Goal: Information Seeking & Learning: Check status

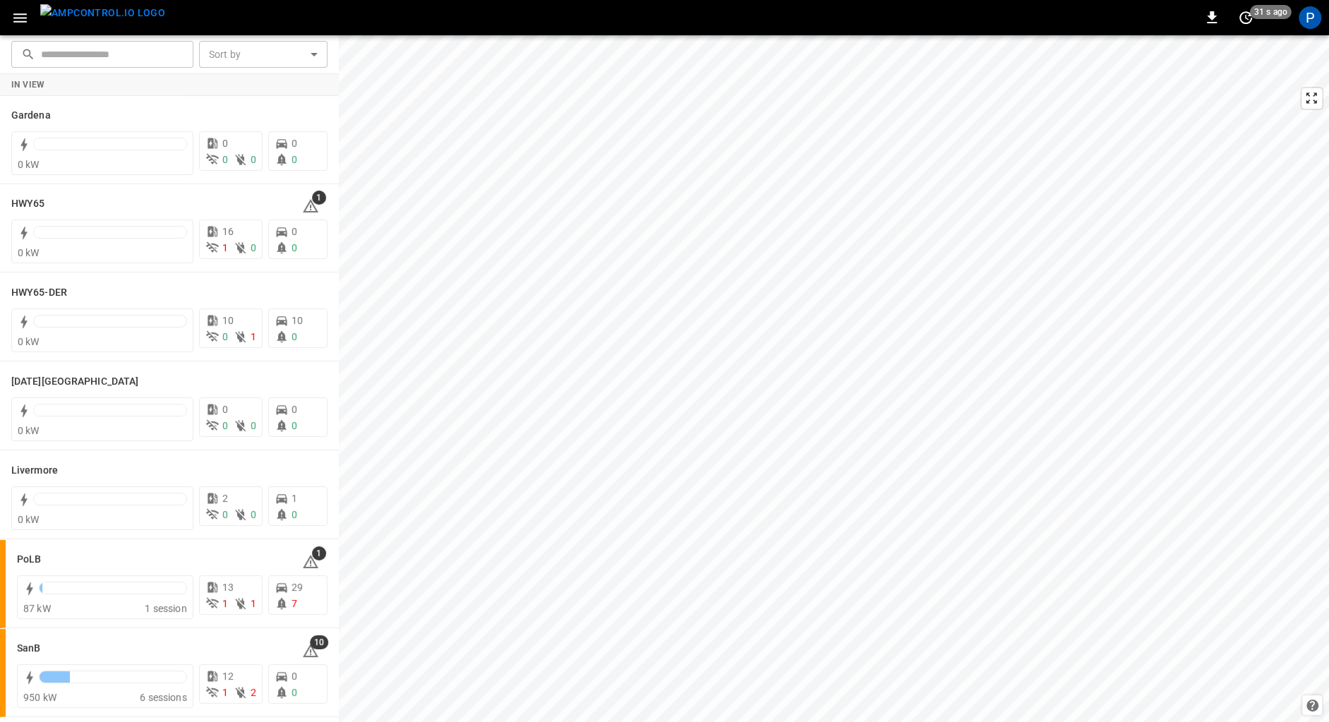
click at [88, 8] on img "menu" at bounding box center [102, 13] width 125 height 18
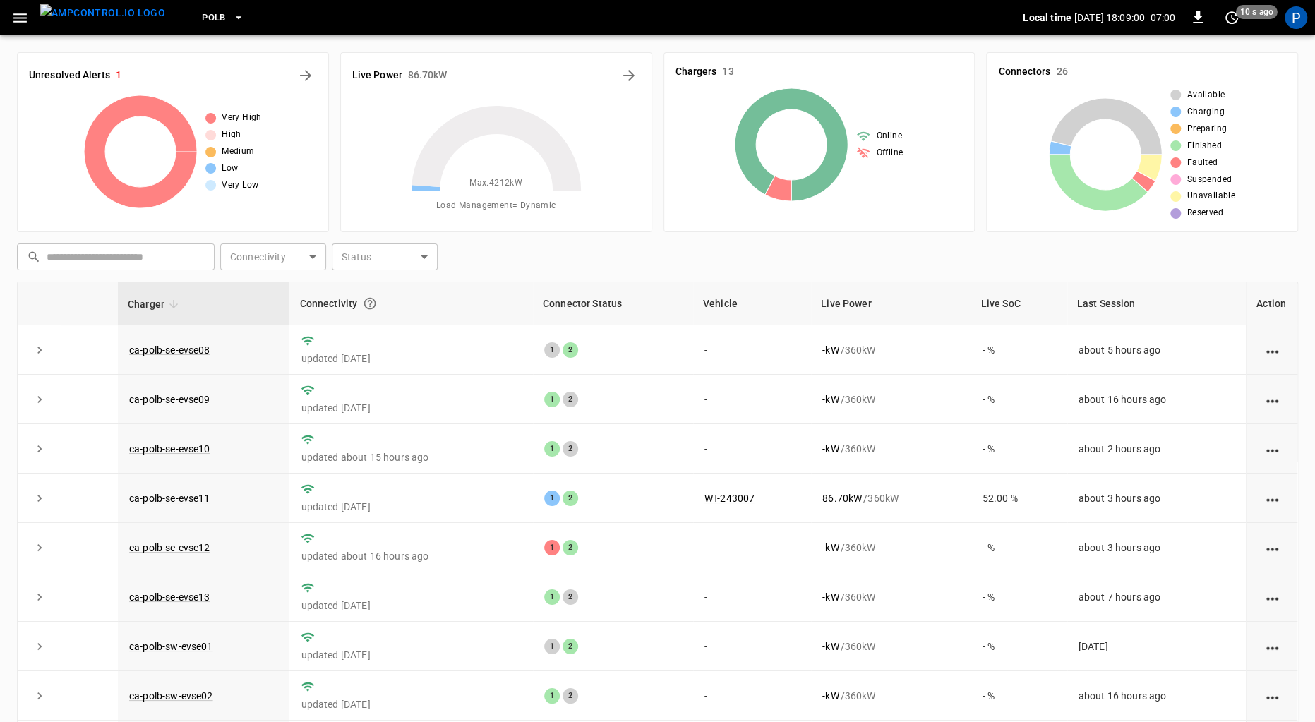
click at [202, 13] on span "PoLB" at bounding box center [214, 18] width 24 height 16
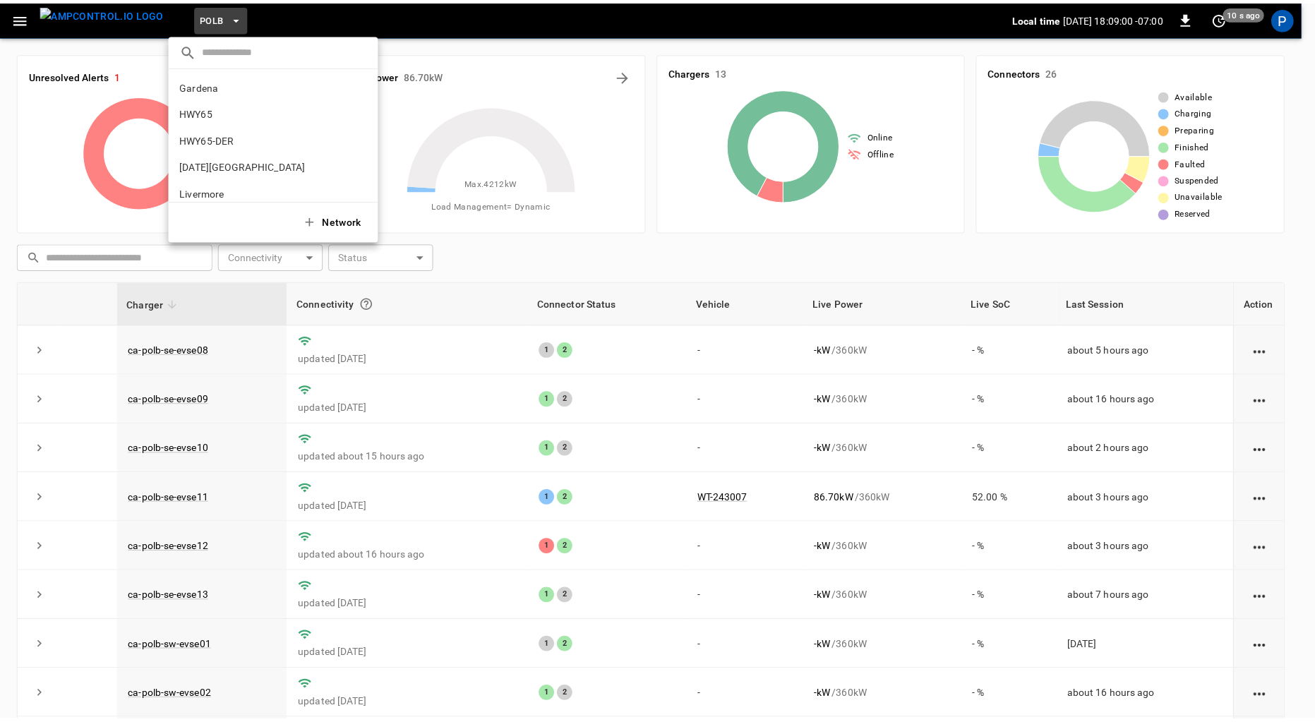
scroll to position [119, 0]
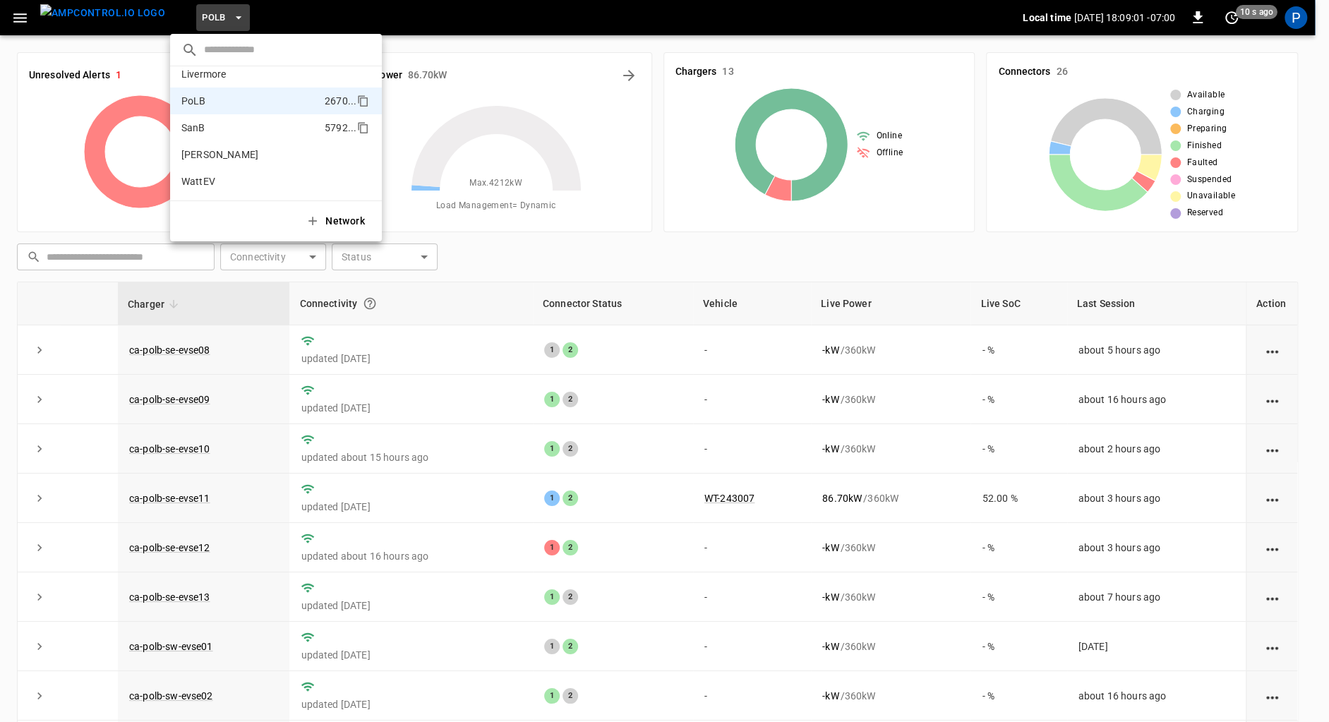
click at [246, 126] on p "SanB" at bounding box center [250, 128] width 138 height 14
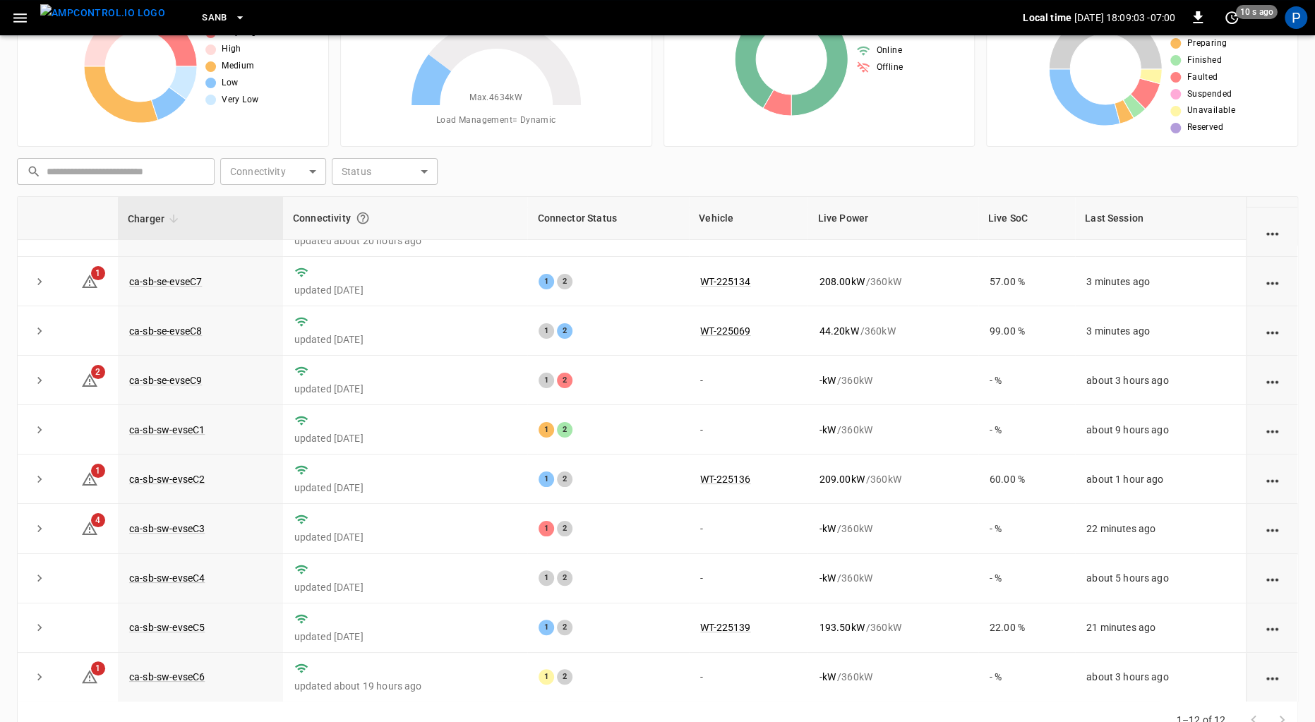
scroll to position [111, 0]
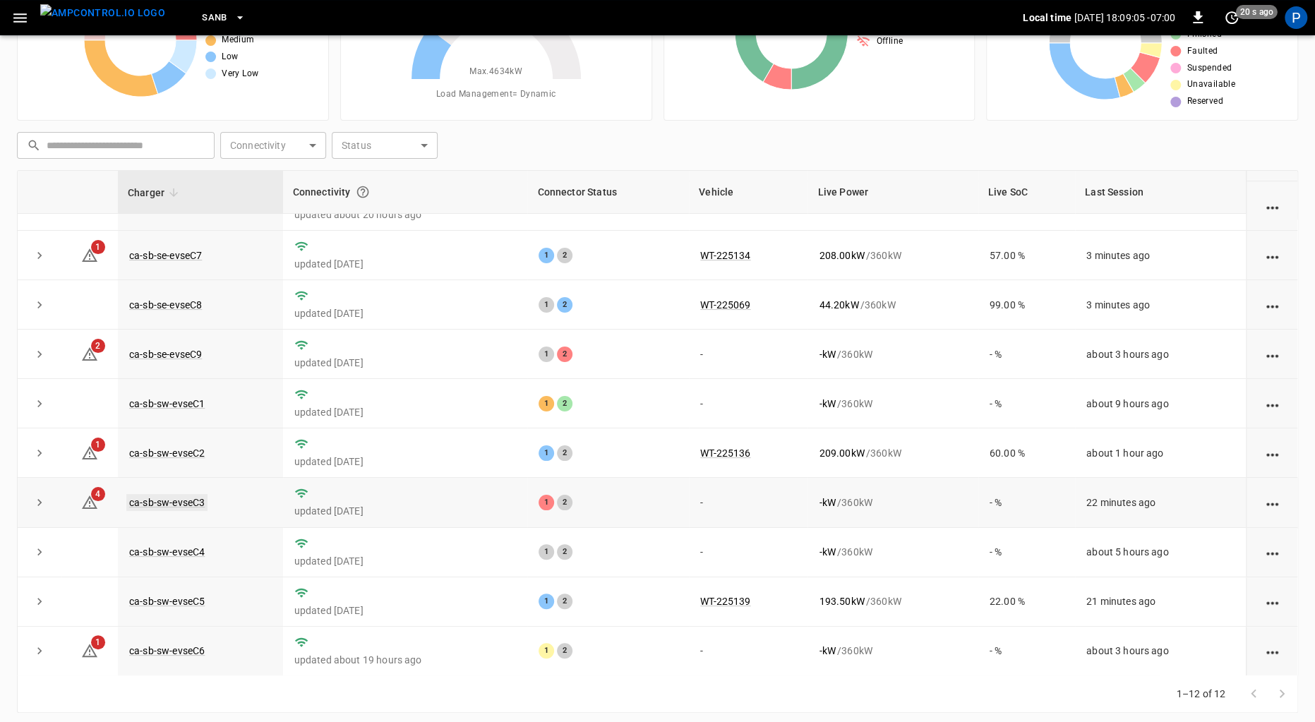
click at [187, 495] on link "ca-sb-sw-evseC3" at bounding box center [166, 502] width 81 height 17
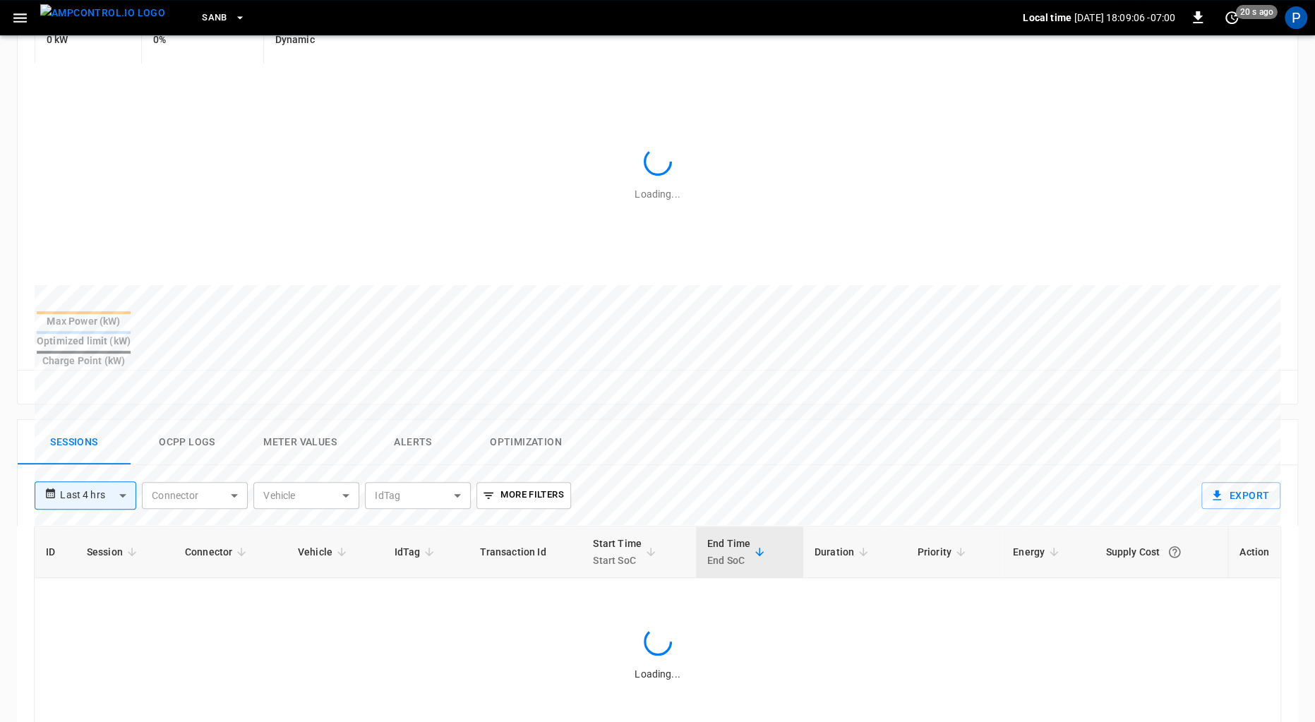
scroll to position [651, 0]
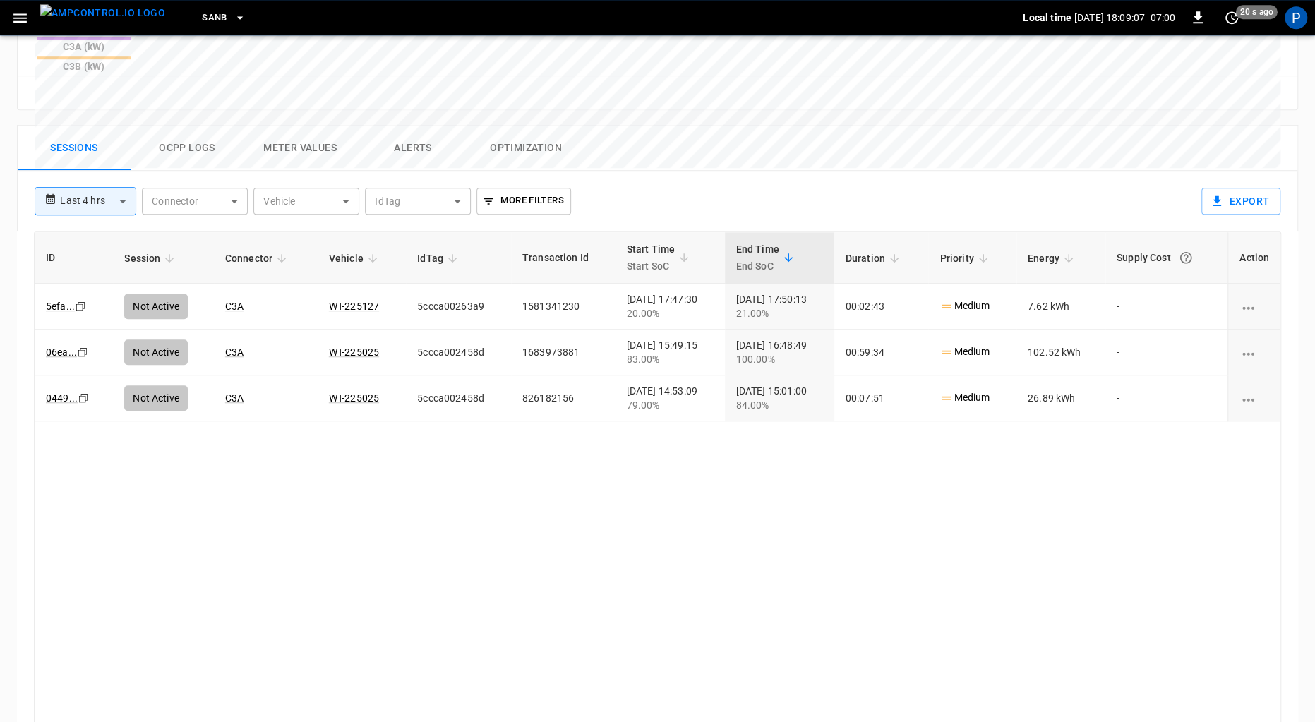
click at [397, 126] on button "Alerts" at bounding box center [412, 148] width 113 height 45
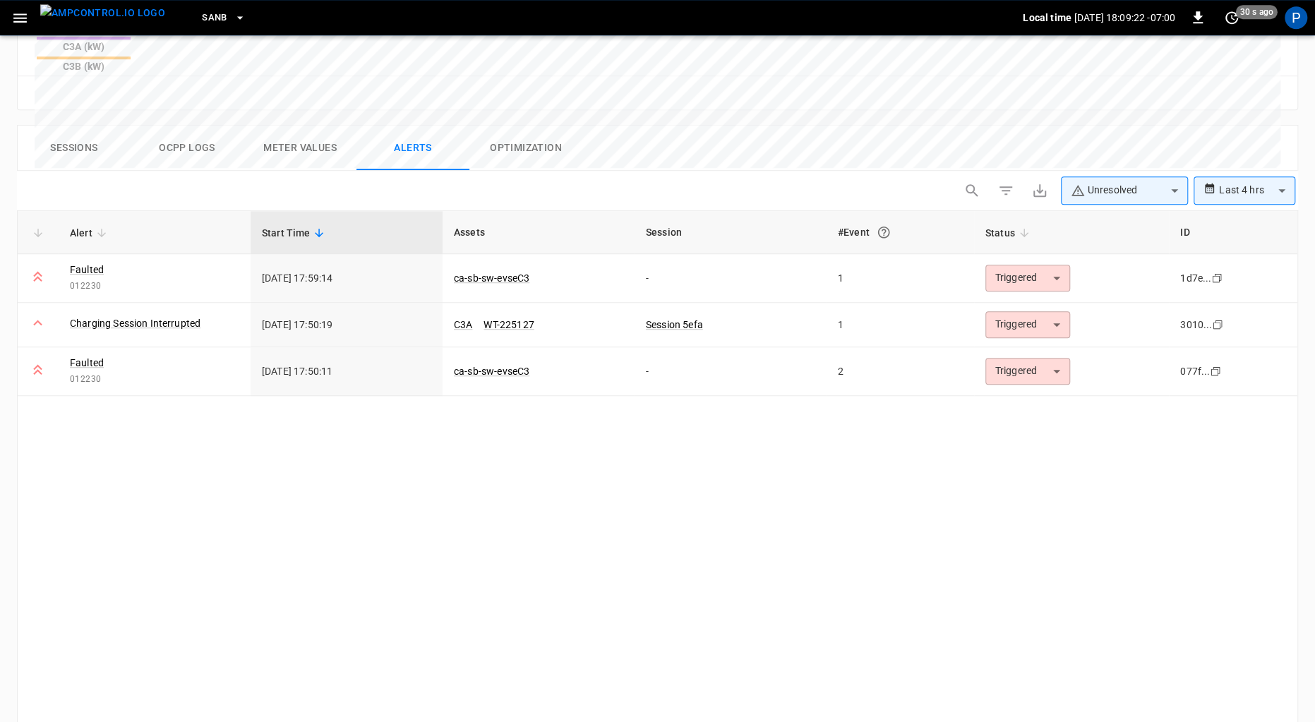
click at [66, 22] on img "menu" at bounding box center [102, 13] width 125 height 18
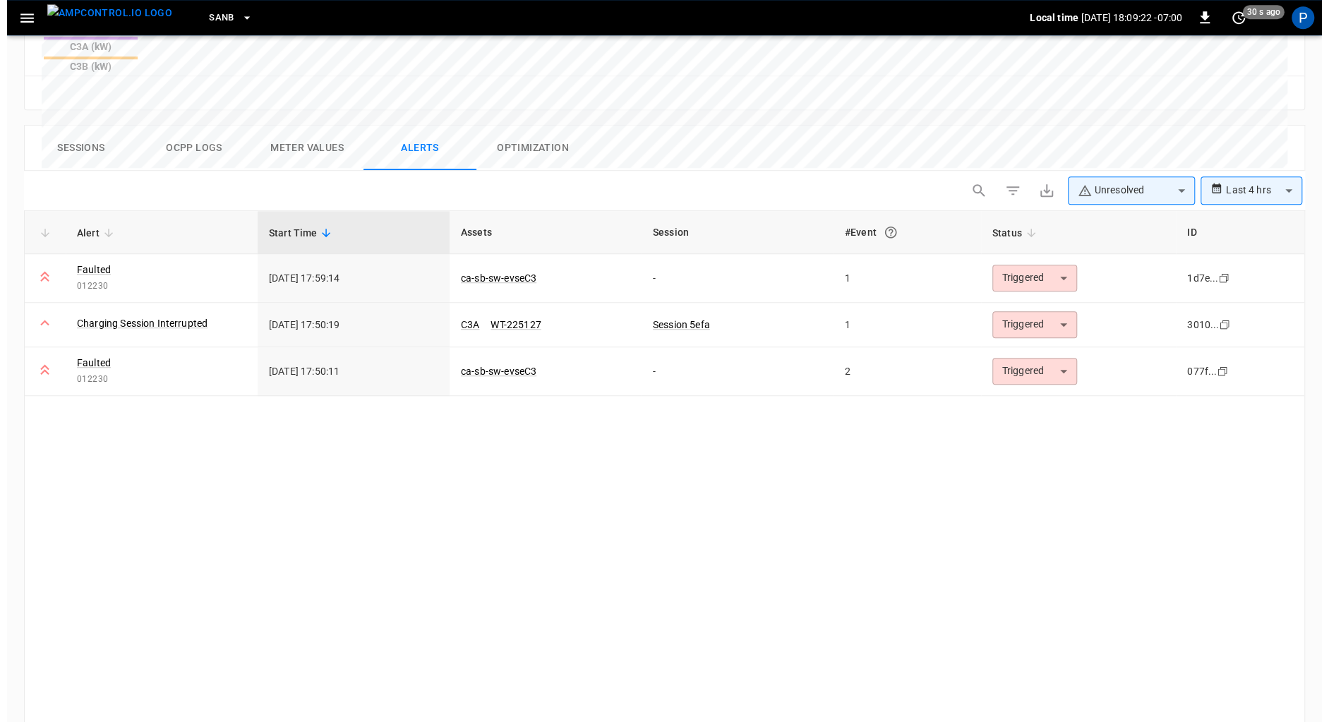
scroll to position [119, 0]
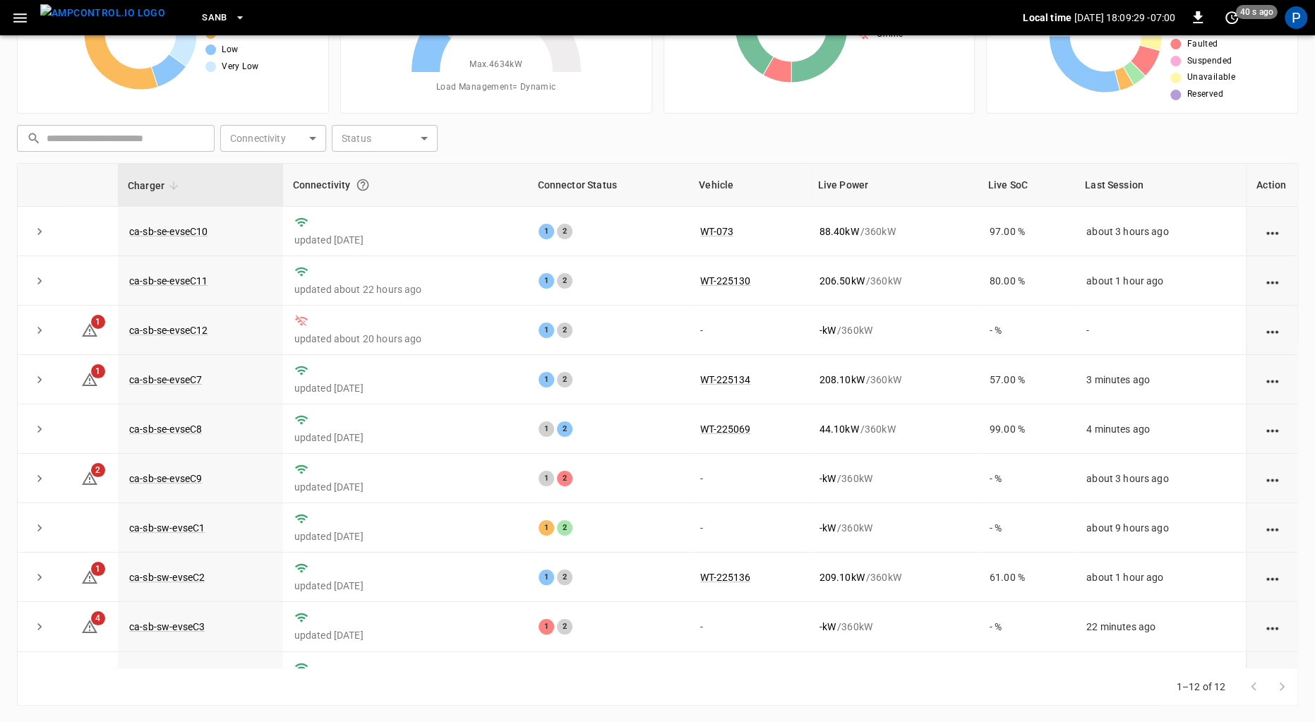
click at [196, 8] on button "SanB" at bounding box center [223, 18] width 55 height 28
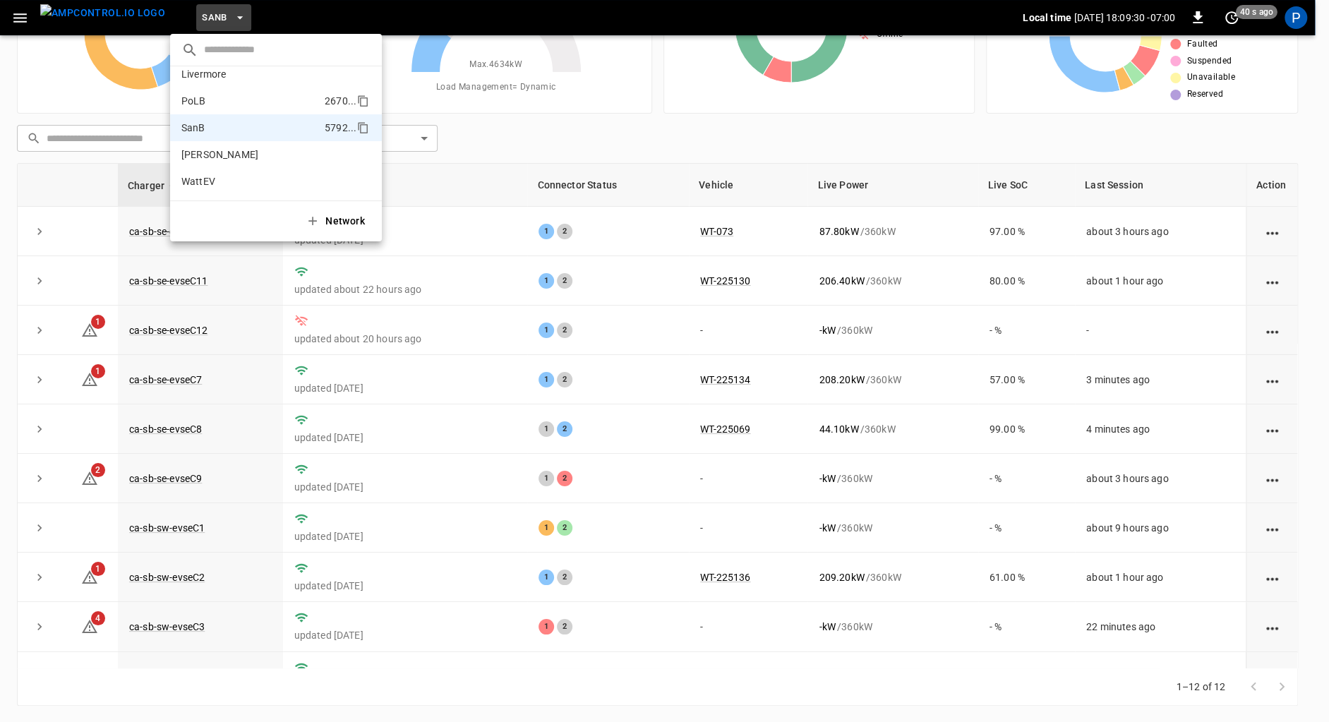
click at [232, 96] on p "PoLB" at bounding box center [250, 101] width 138 height 14
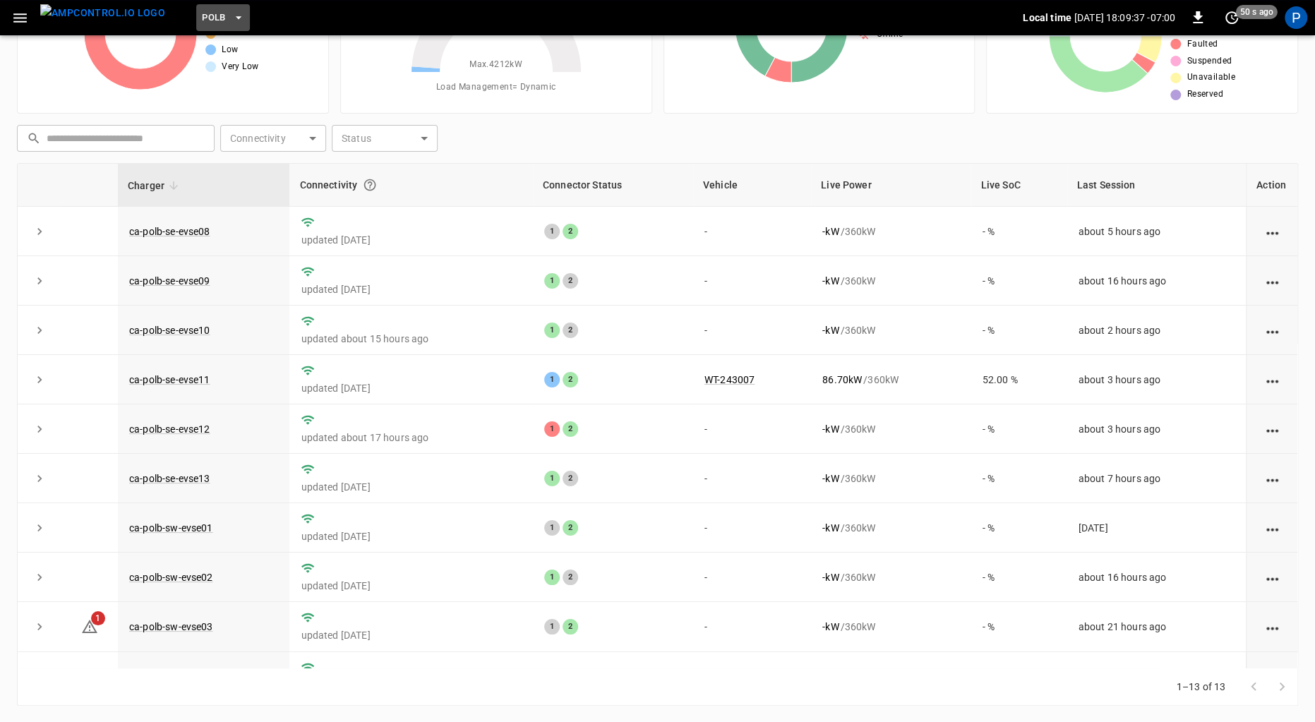
click at [202, 13] on span "PoLB" at bounding box center [214, 18] width 24 height 16
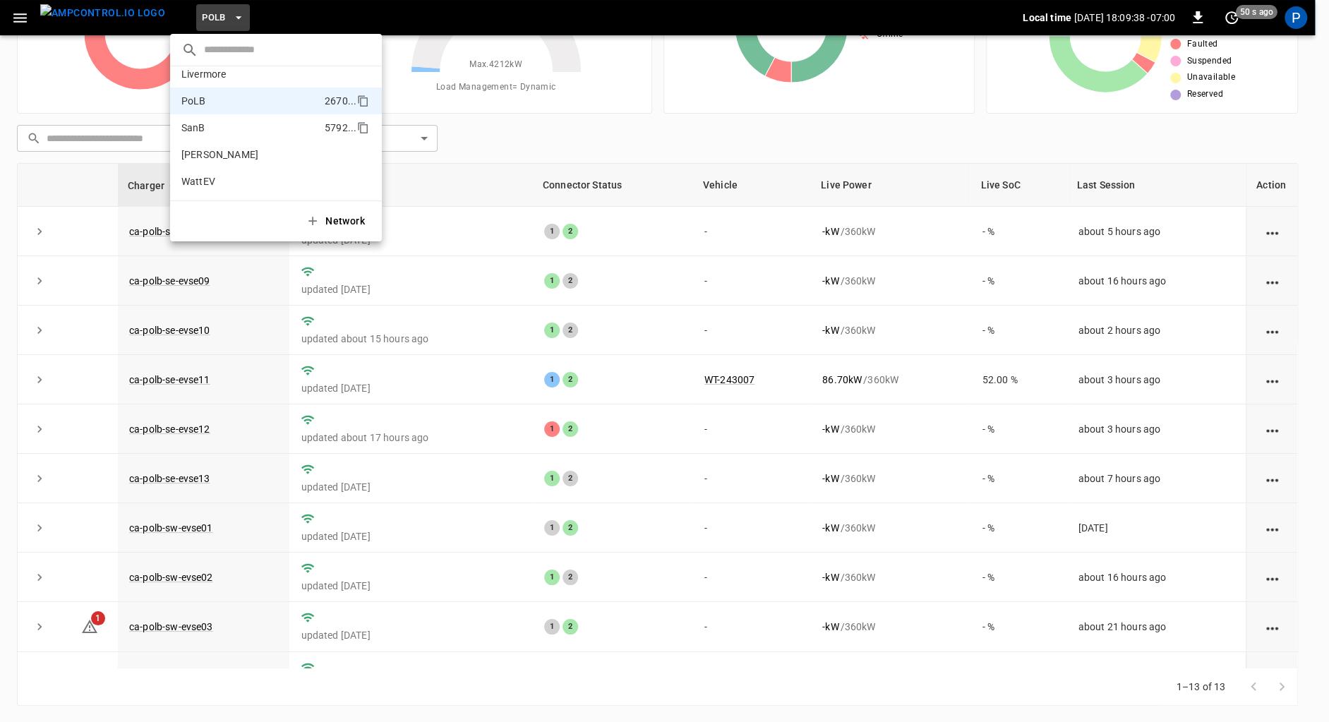
click at [261, 128] on p "SanB" at bounding box center [250, 128] width 138 height 14
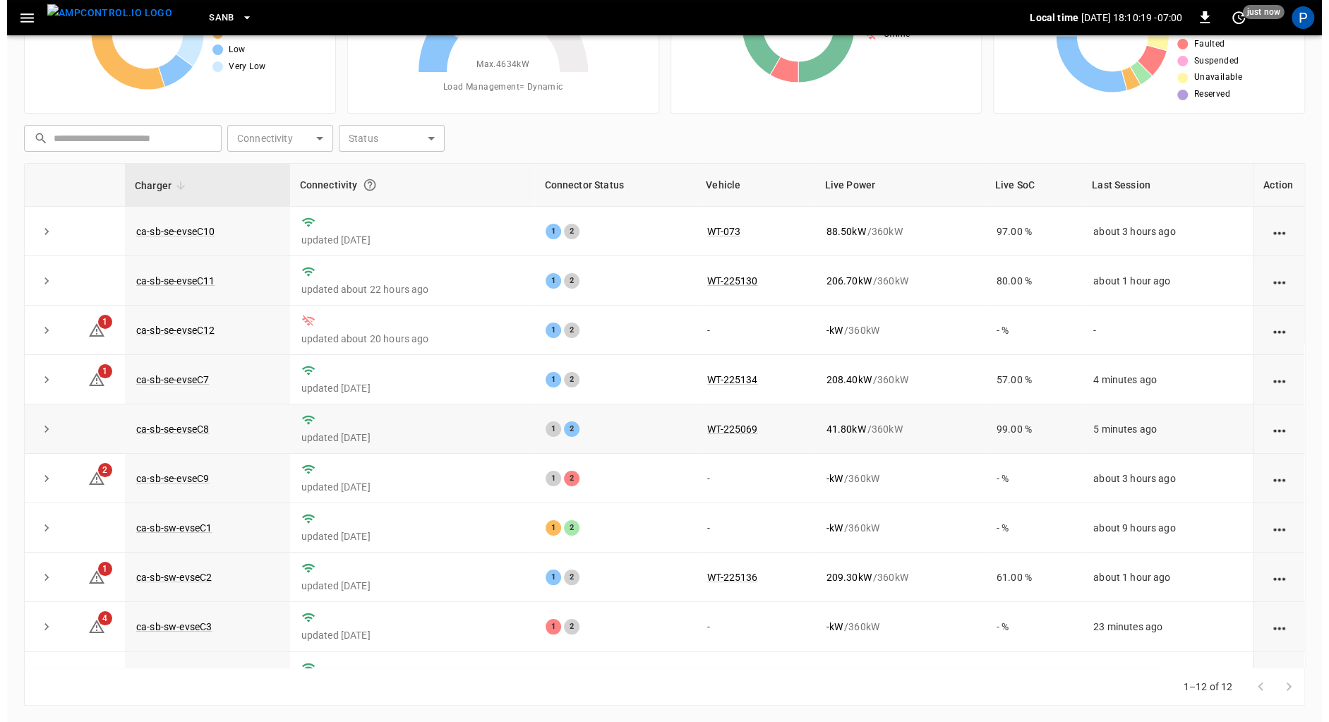
scroll to position [118, 0]
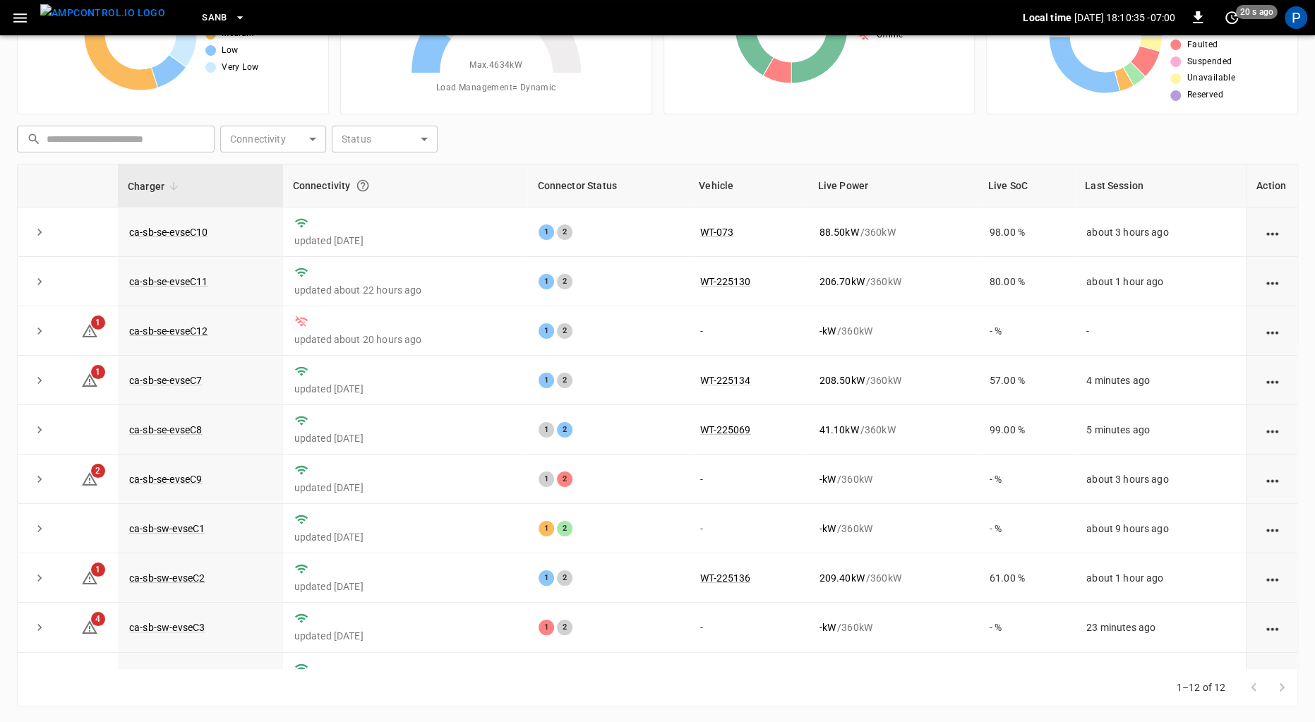
click at [205, 23] on button "SanB" at bounding box center [223, 18] width 55 height 28
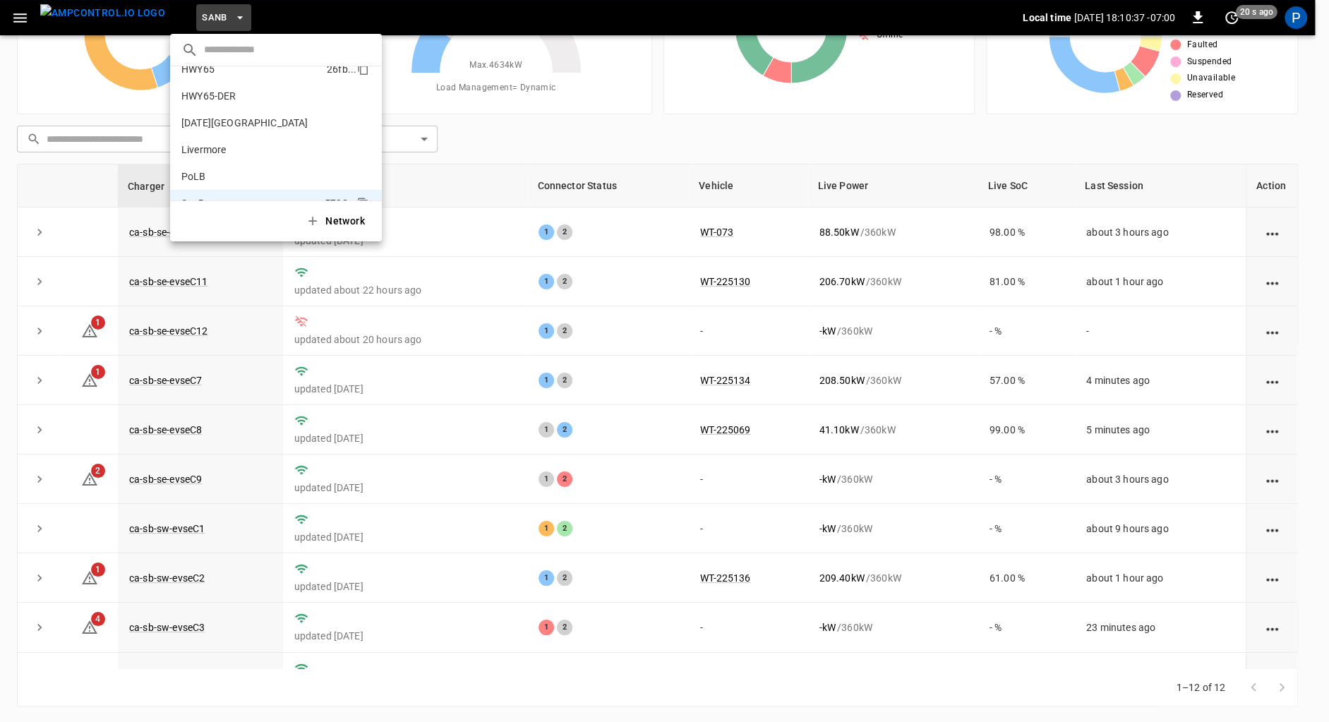
scroll to position [0, 0]
click at [232, 133] on p "HWY65-DER" at bounding box center [246, 139] width 131 height 14
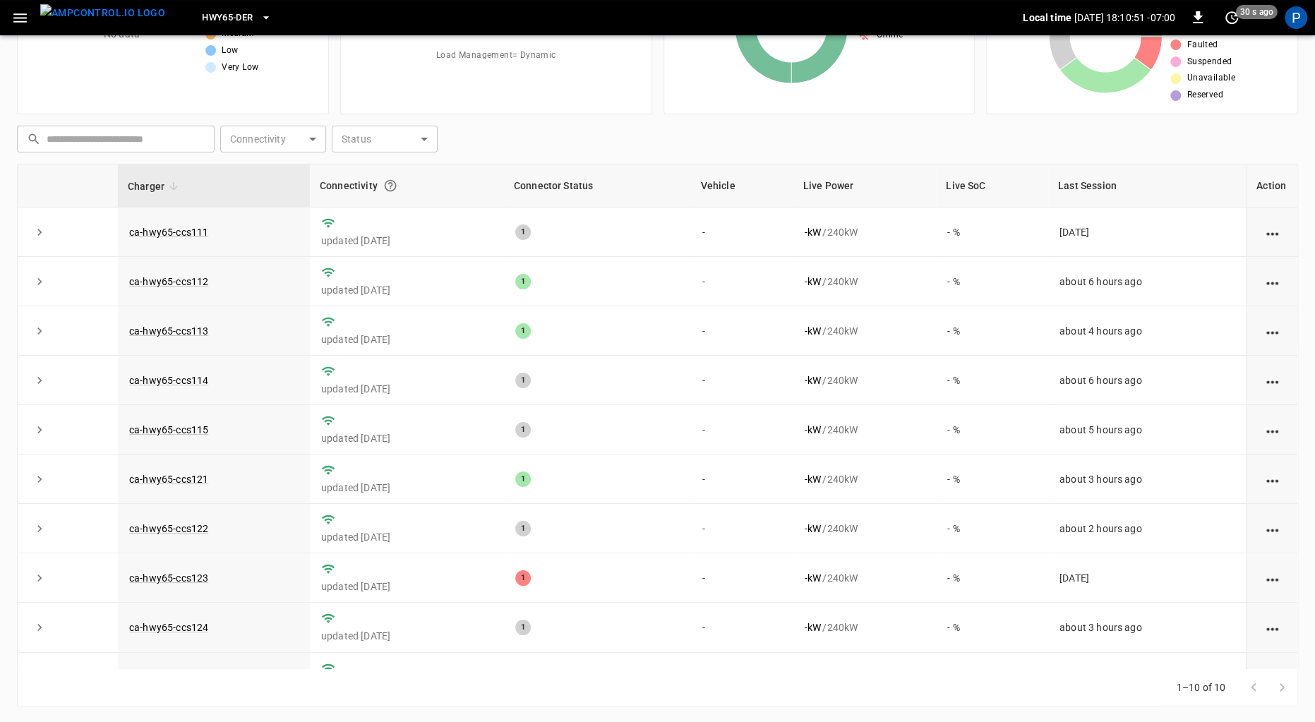
click at [210, 12] on span "HWY65-DER" at bounding box center [227, 18] width 51 height 16
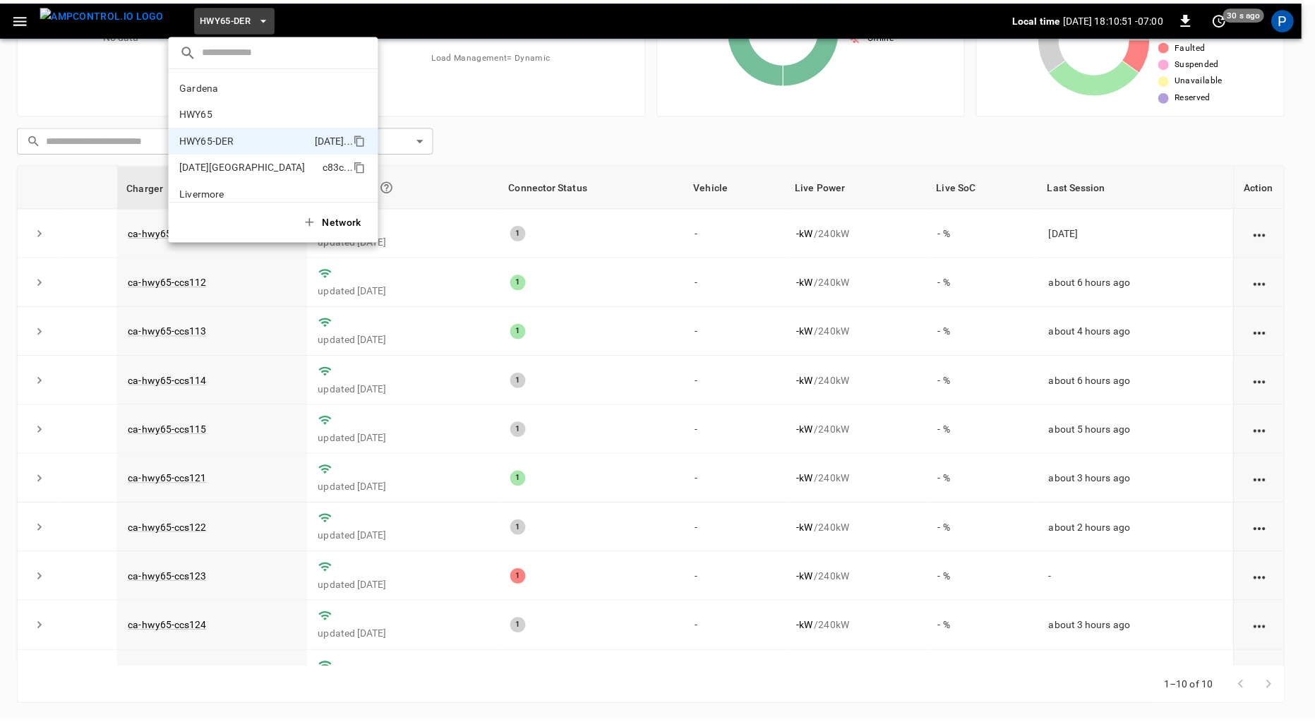
scroll to position [49, 0]
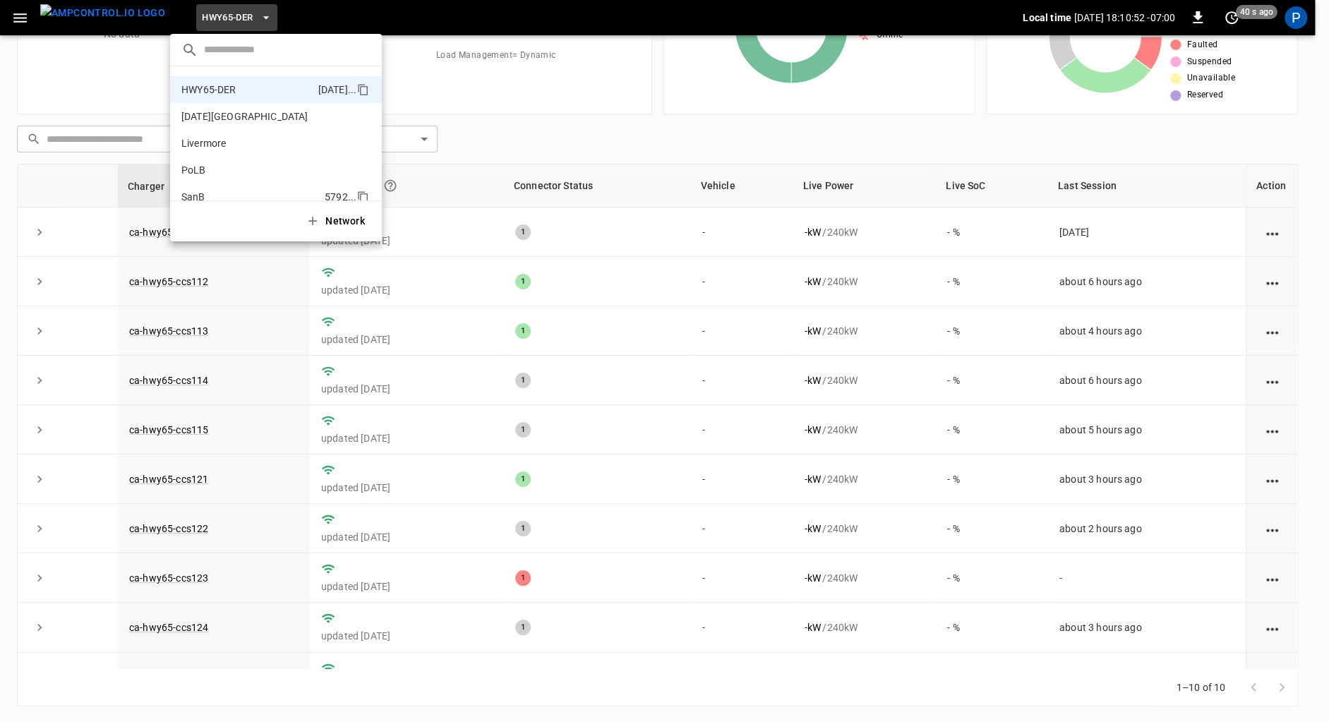
click at [218, 185] on li "SanB 5792 ..." at bounding box center [276, 196] width 212 height 27
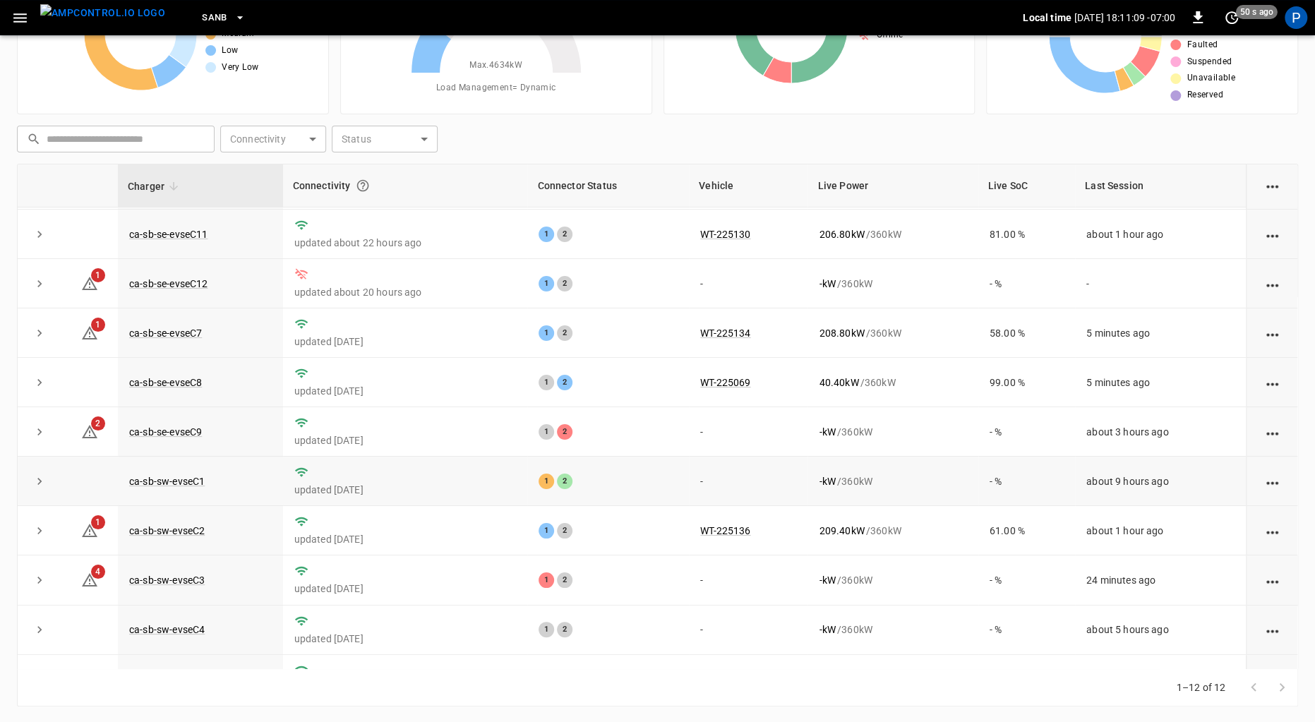
scroll to position [48, 0]
click at [191, 425] on link "ca-sb-se-evseC9" at bounding box center [165, 431] width 78 height 17
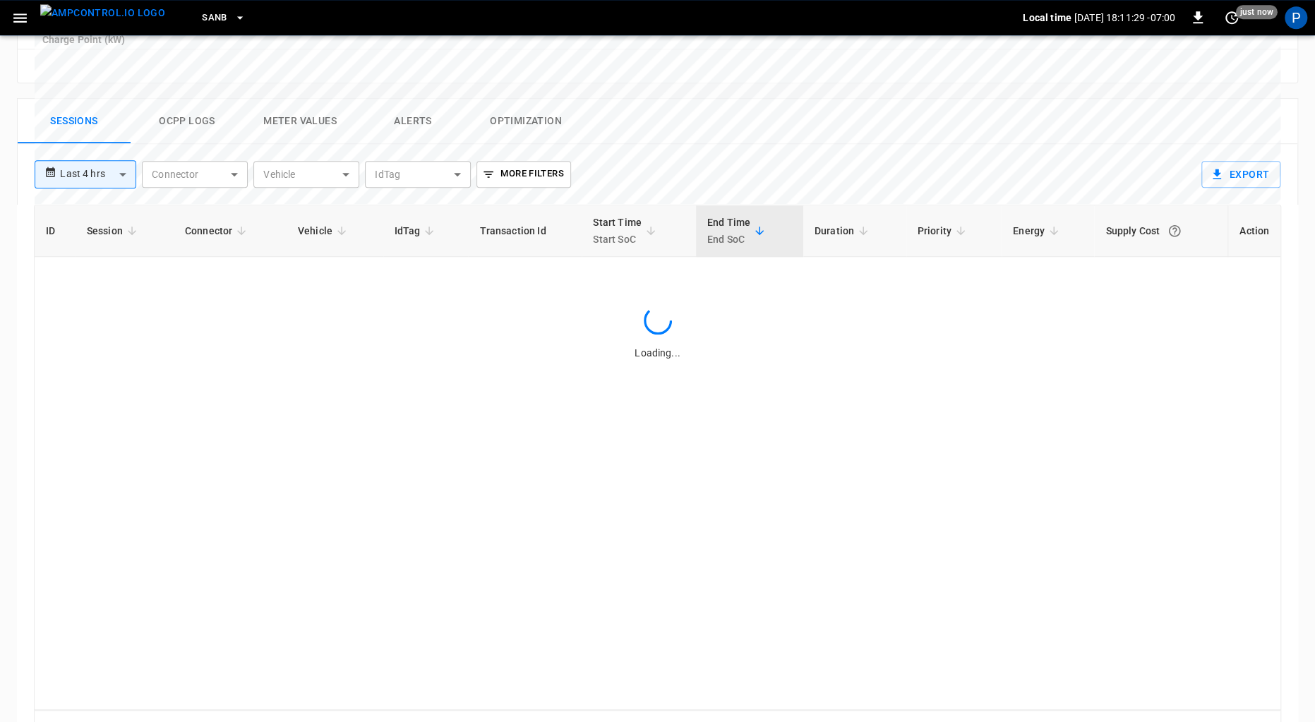
scroll to position [651, 0]
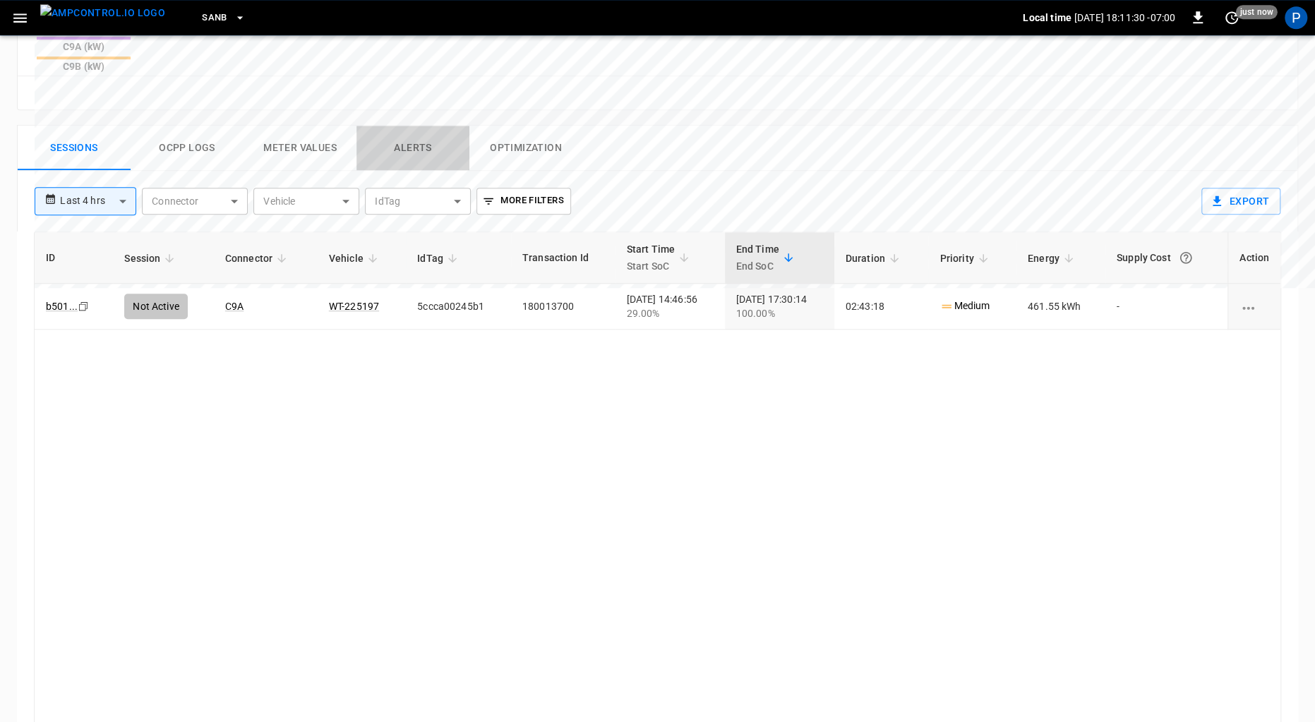
drag, startPoint x: 410, startPoint y: 80, endPoint x: 466, endPoint y: 90, distance: 57.4
click at [410, 126] on button "Alerts" at bounding box center [412, 148] width 113 height 45
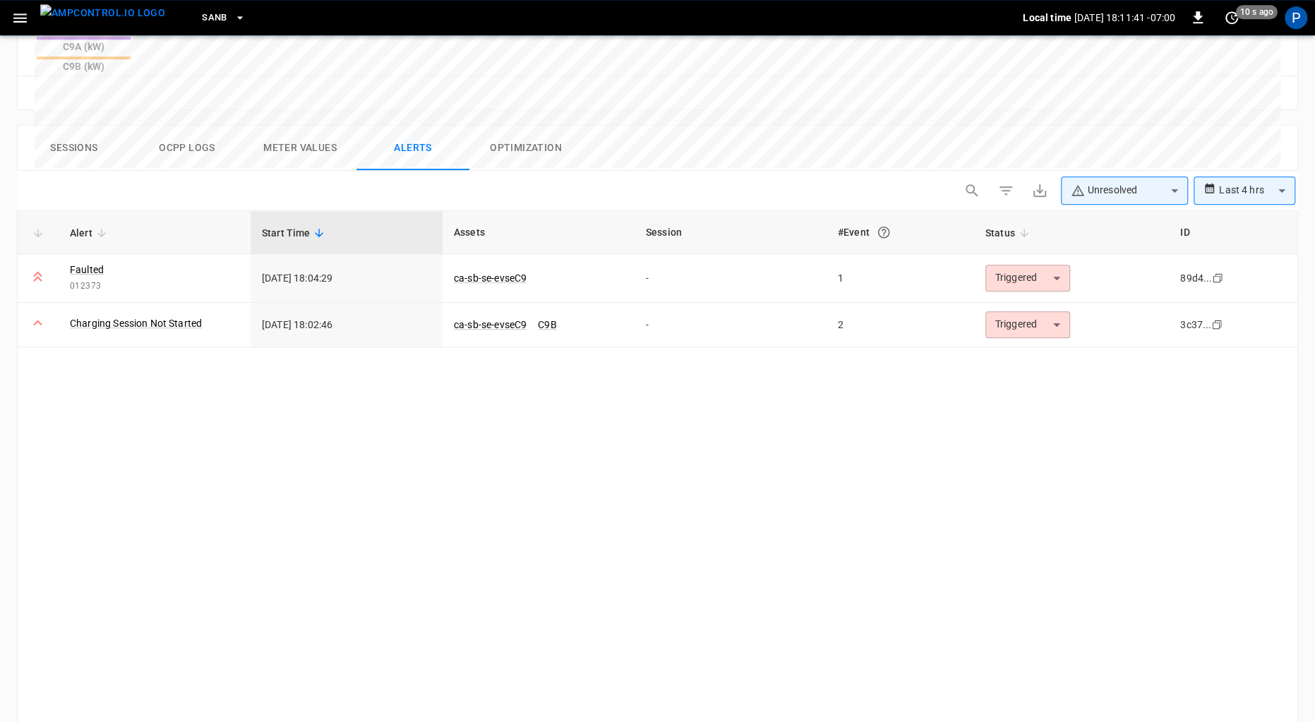
click at [135, 15] on img "menu" at bounding box center [102, 13] width 125 height 18
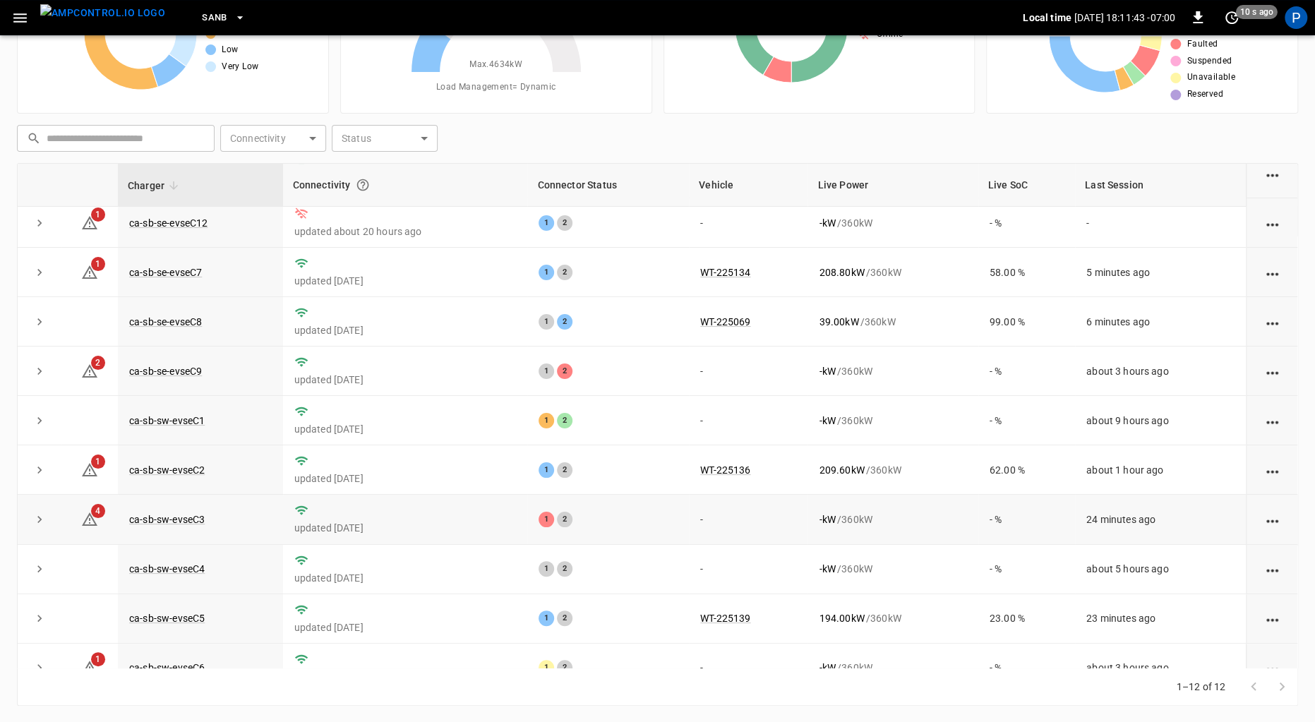
scroll to position [102, 0]
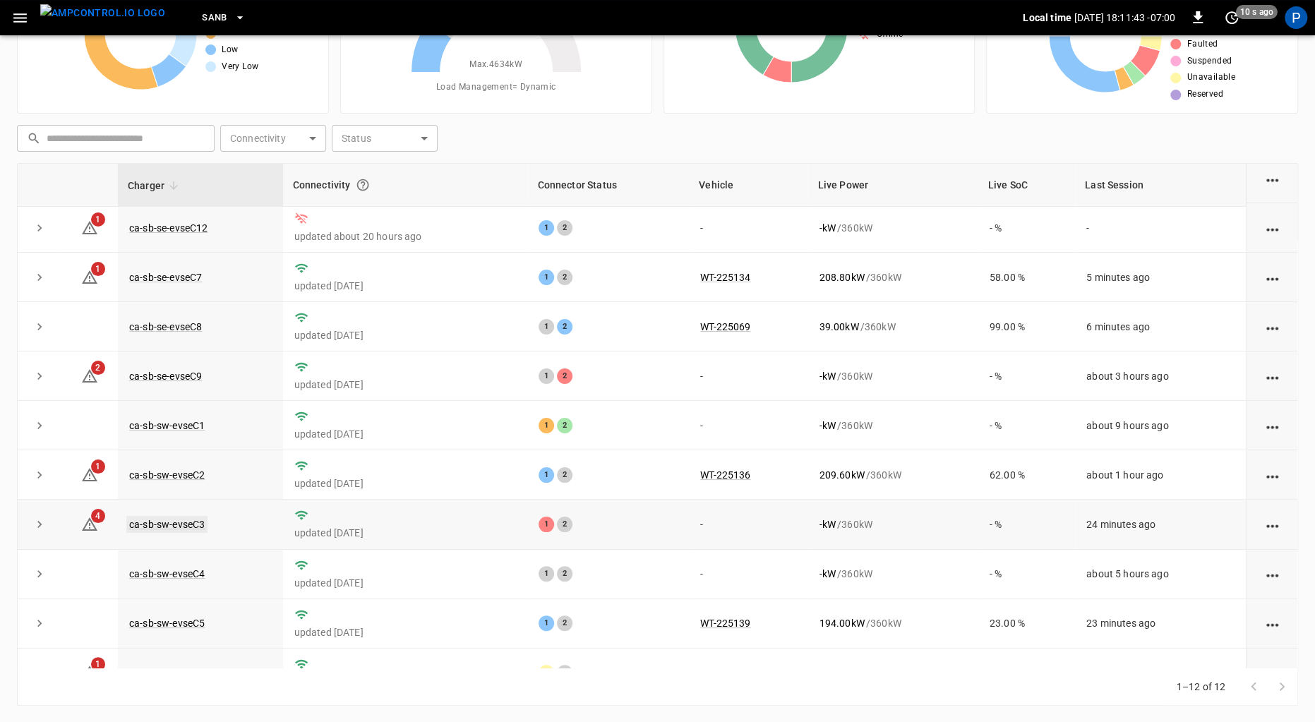
click at [189, 520] on link "ca-sb-sw-evseC3" at bounding box center [166, 524] width 81 height 17
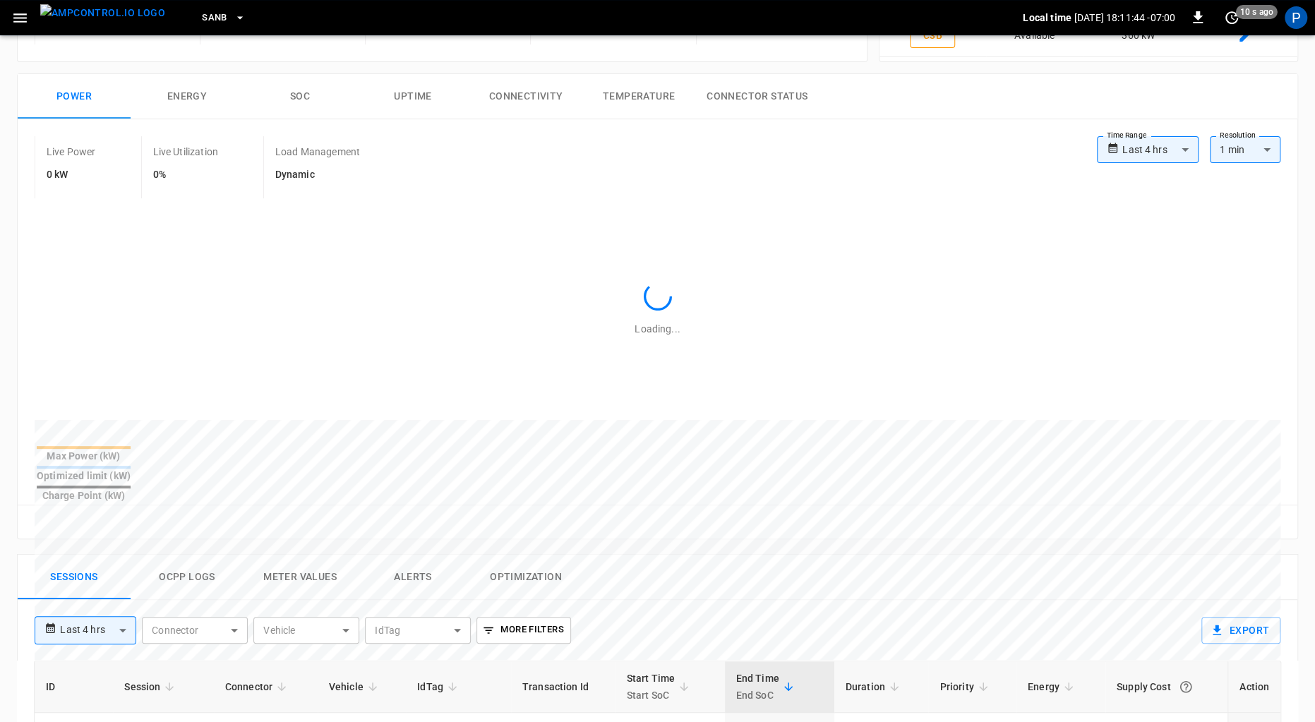
scroll to position [651, 0]
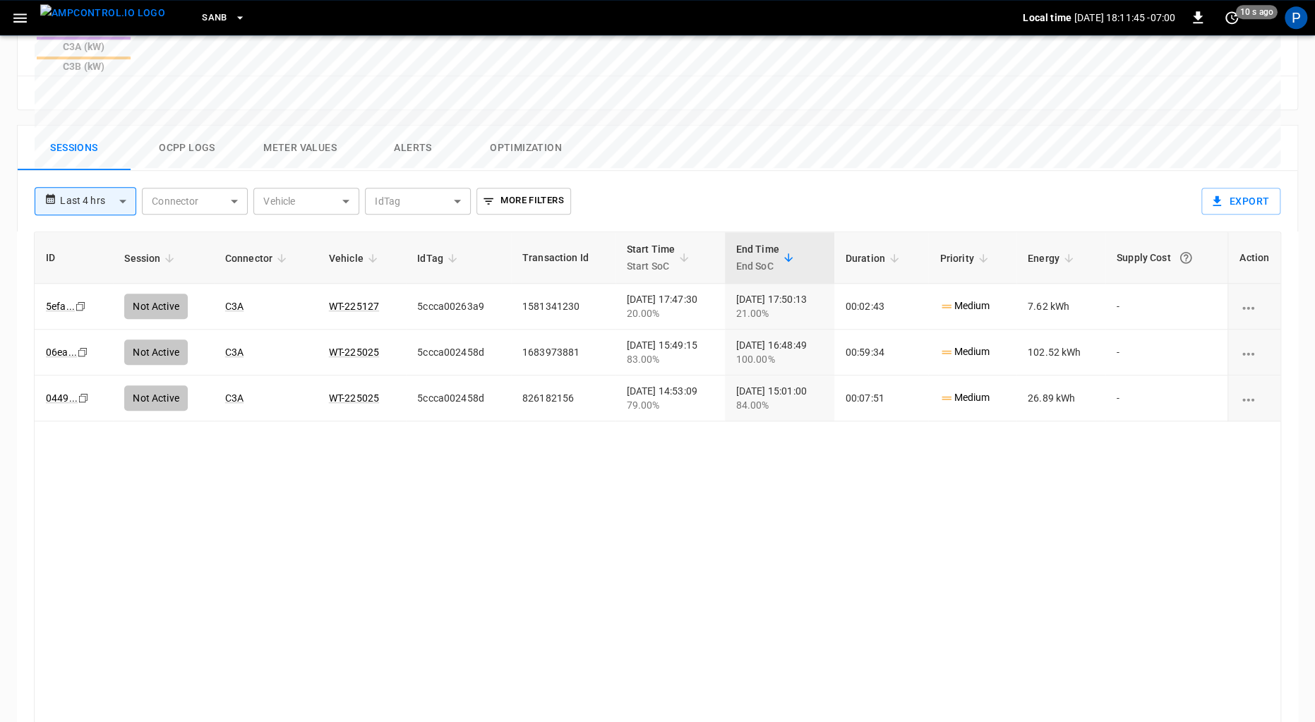
click at [421, 126] on button "Alerts" at bounding box center [412, 148] width 113 height 45
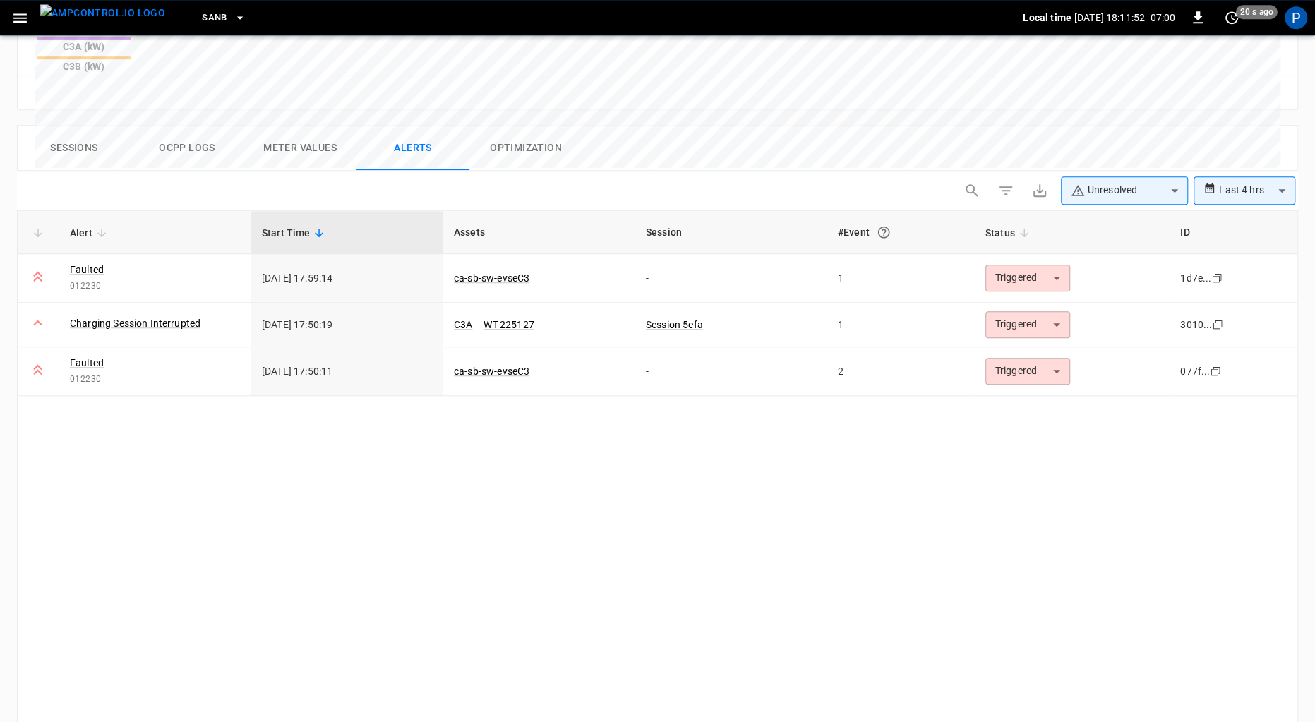
click at [98, 19] on img "menu" at bounding box center [102, 13] width 125 height 18
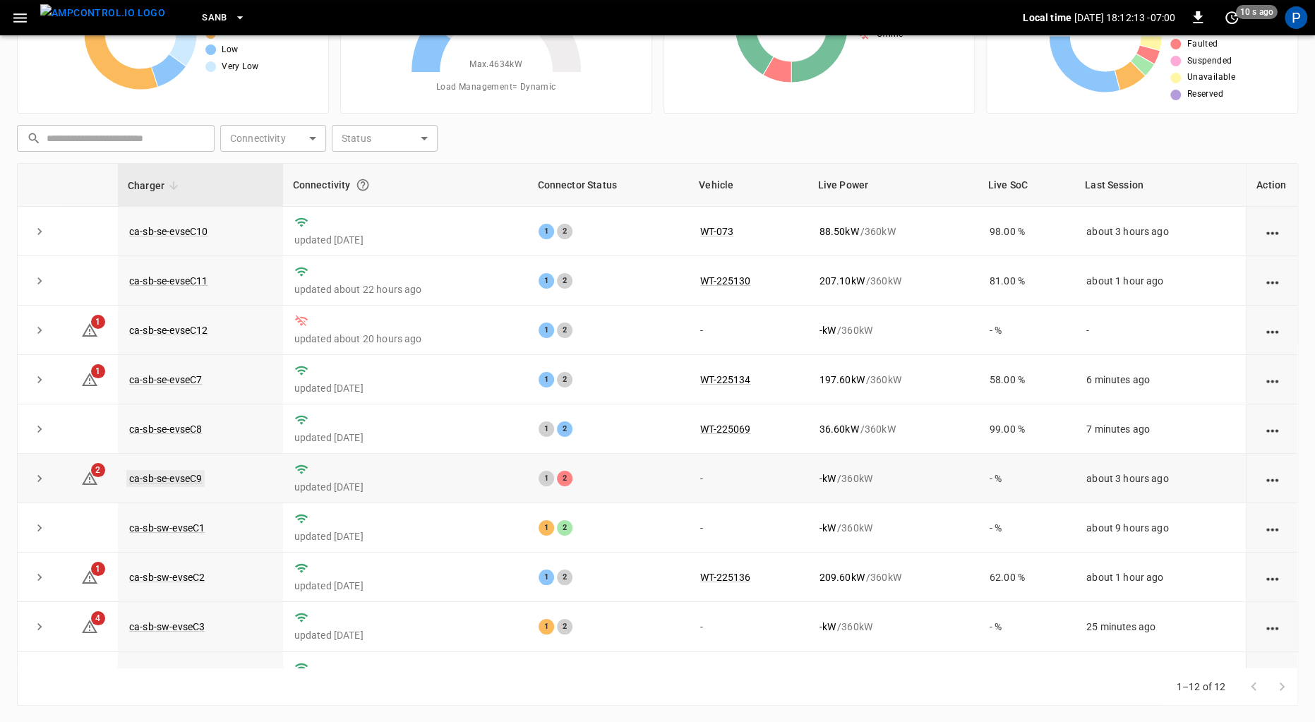
click at [162, 474] on link "ca-sb-se-evseC9" at bounding box center [165, 478] width 78 height 17
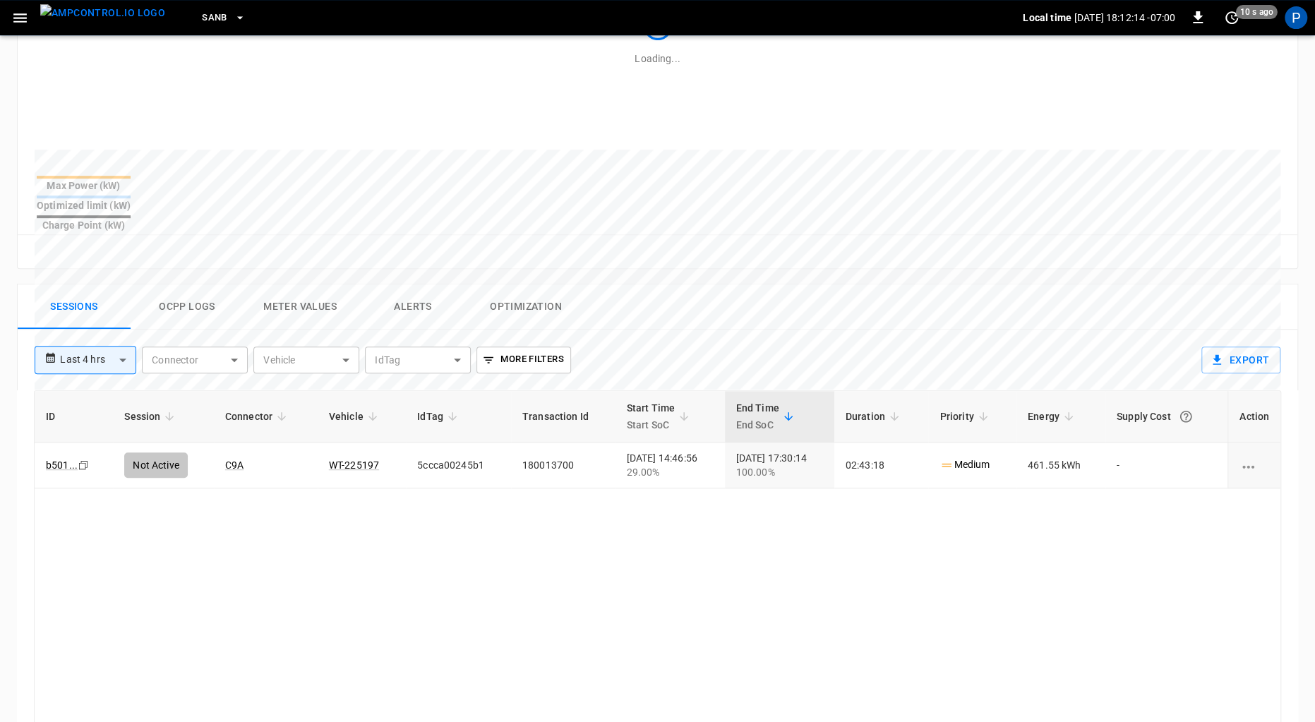
scroll to position [651, 0]
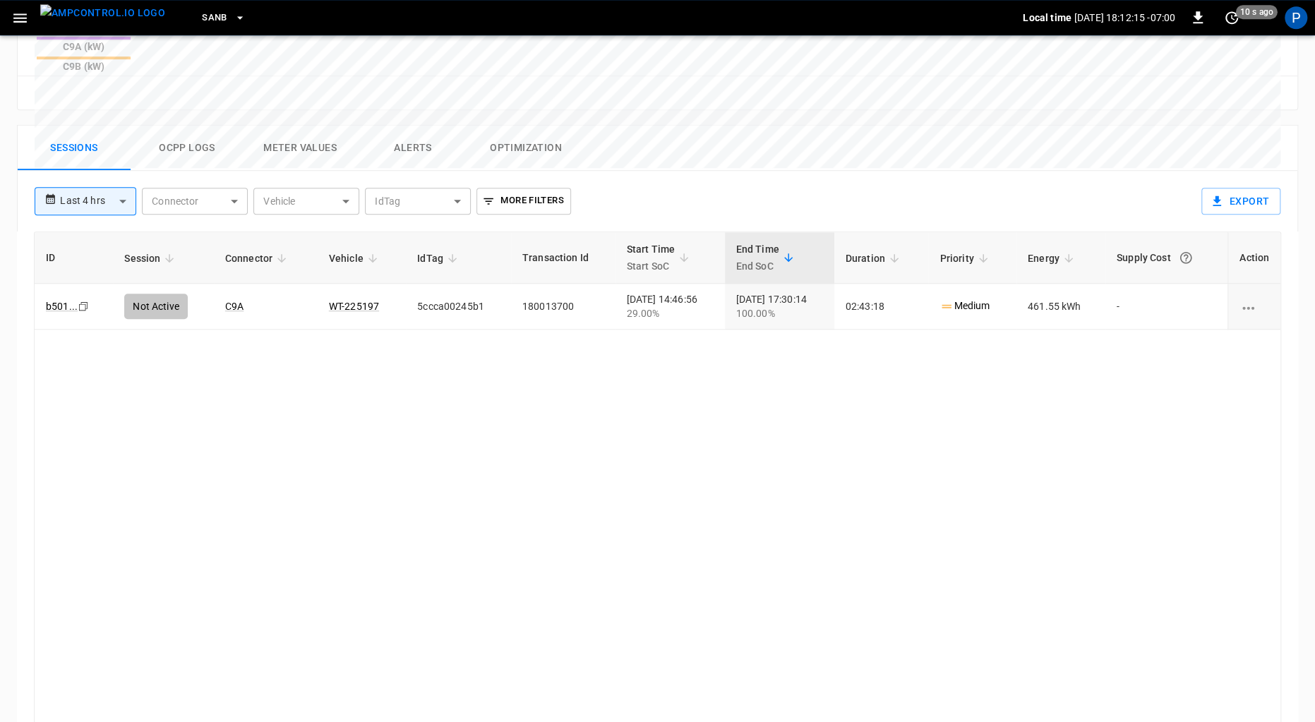
click at [413, 126] on button "Alerts" at bounding box center [412, 148] width 113 height 45
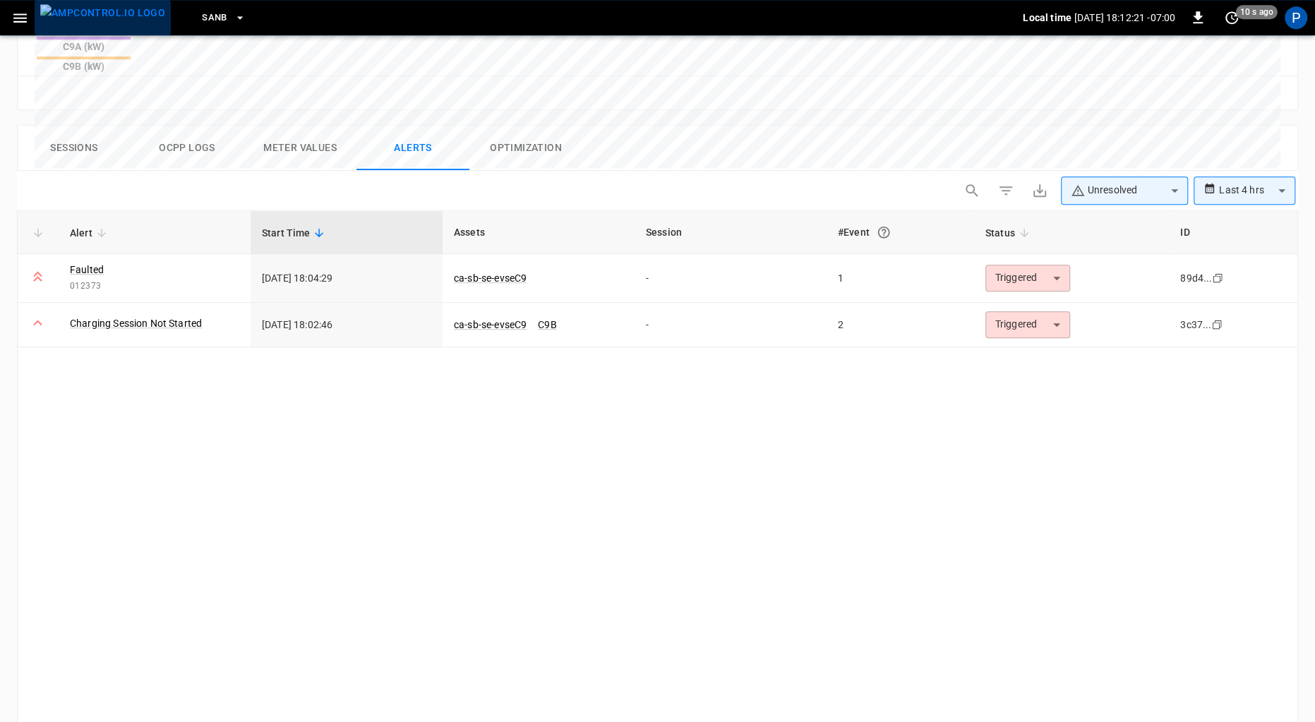
click at [124, 11] on img "menu" at bounding box center [102, 13] width 125 height 18
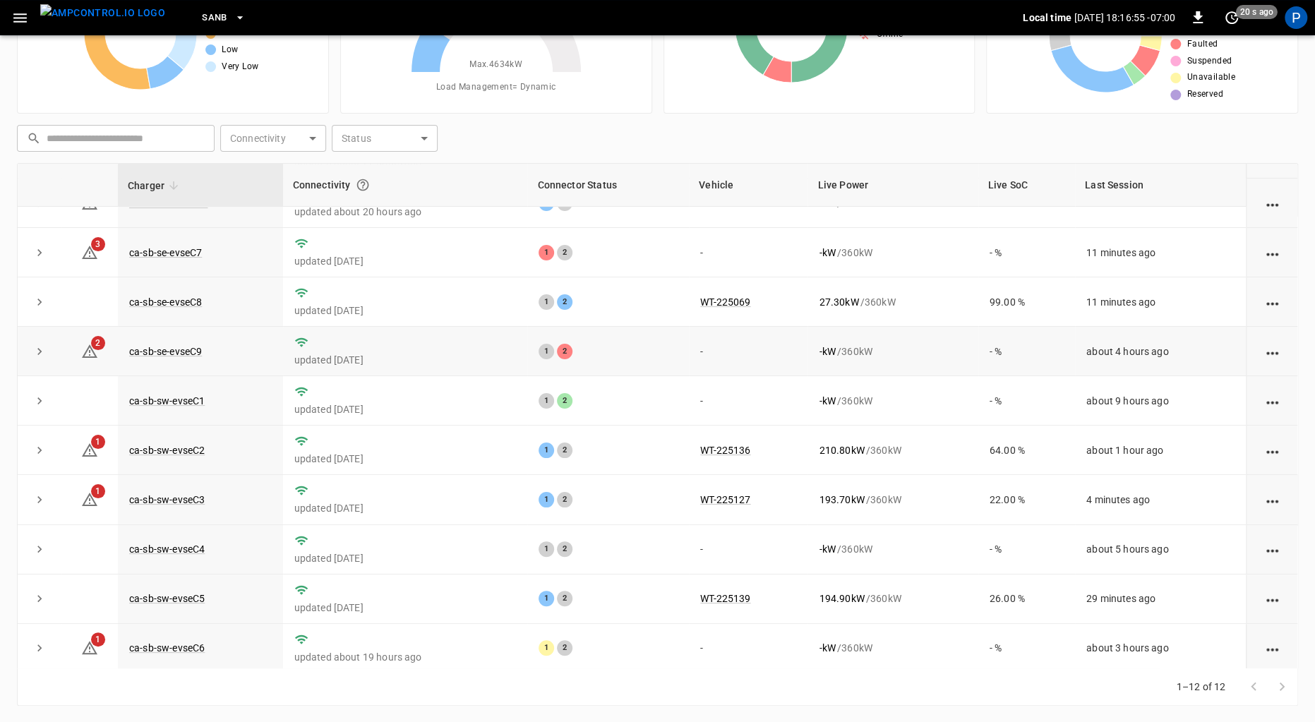
scroll to position [130, 0]
